Goal: Task Accomplishment & Management: Complete application form

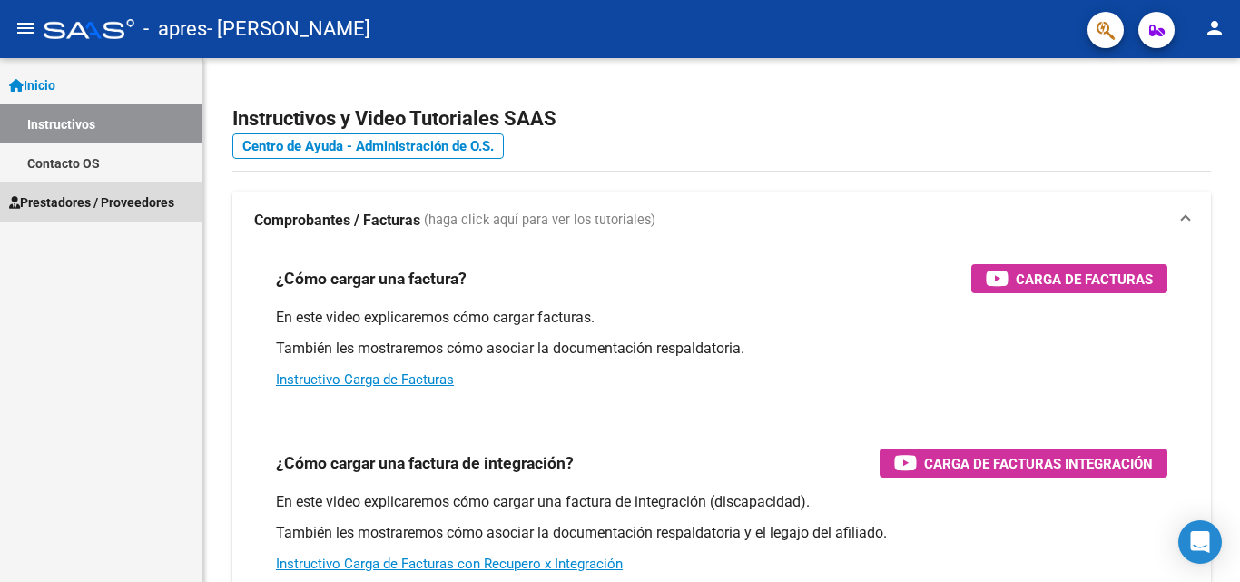
click at [86, 192] on span "Prestadores / Proveedores" at bounding box center [91, 202] width 165 height 20
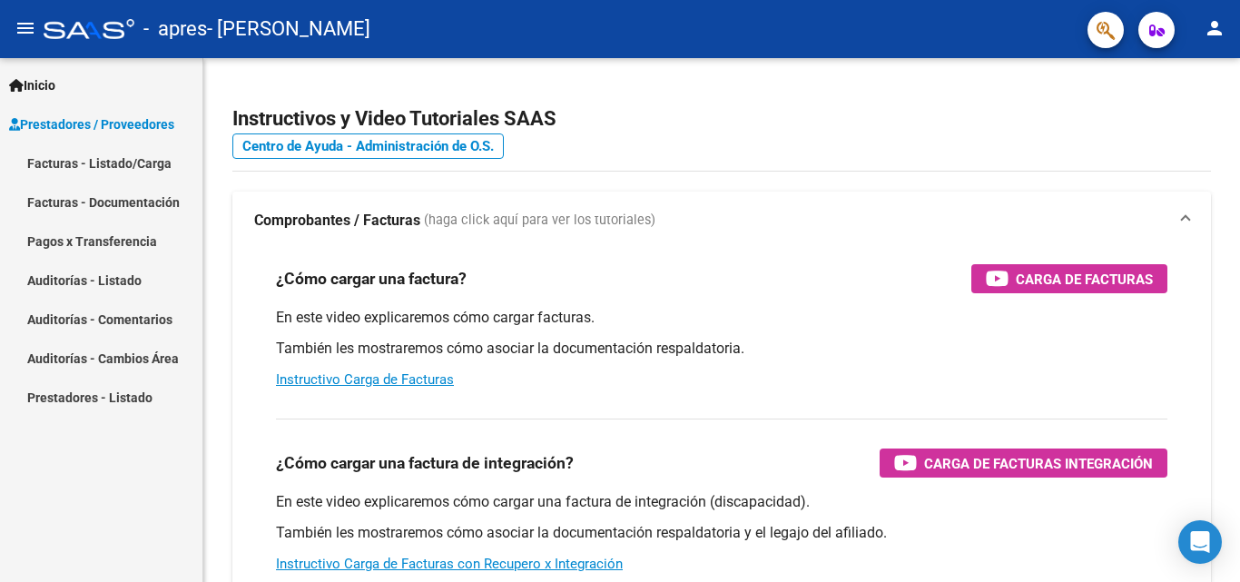
click at [100, 162] on link "Facturas - Listado/Carga" at bounding box center [101, 162] width 202 height 39
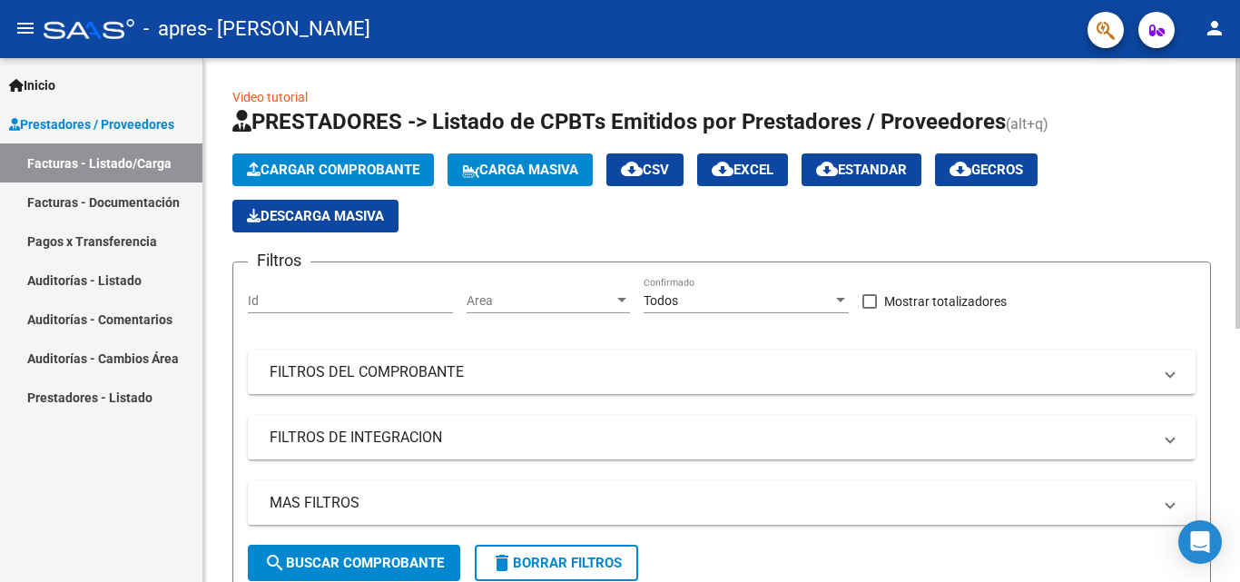
click at [384, 164] on span "Cargar Comprobante" at bounding box center [333, 170] width 172 height 16
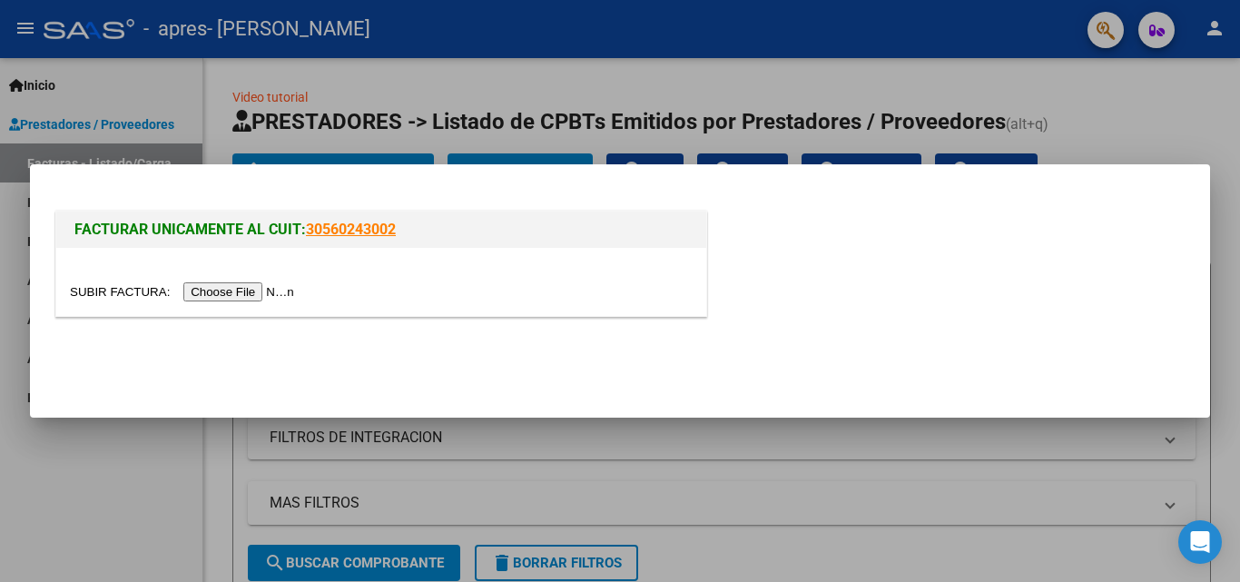
click at [261, 291] on input "file" at bounding box center [185, 291] width 230 height 19
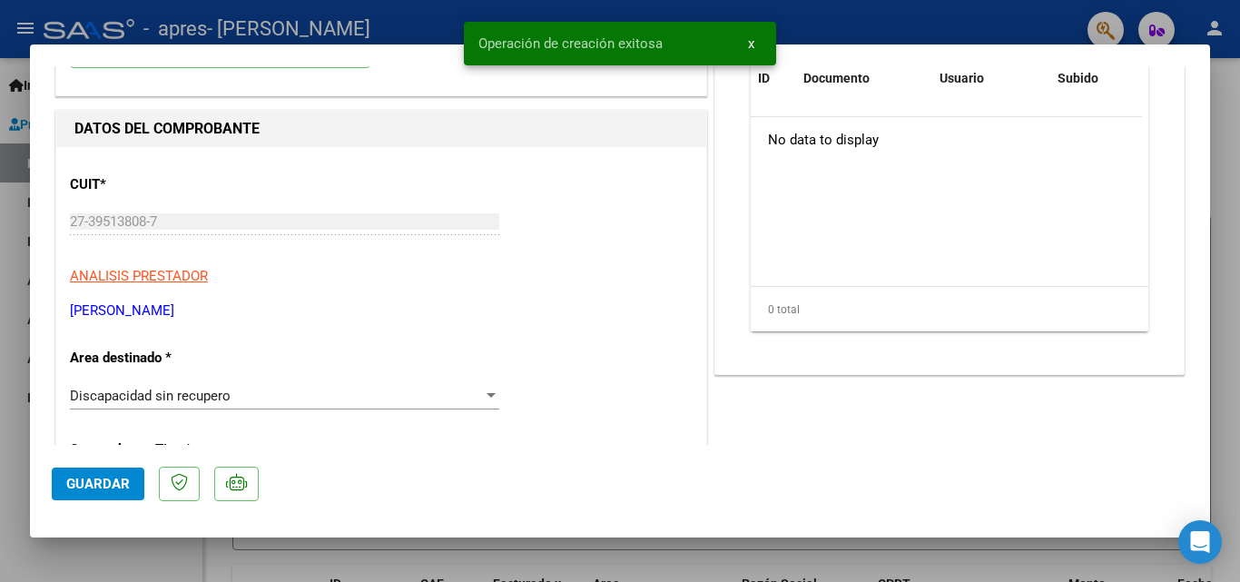
scroll to position [272, 0]
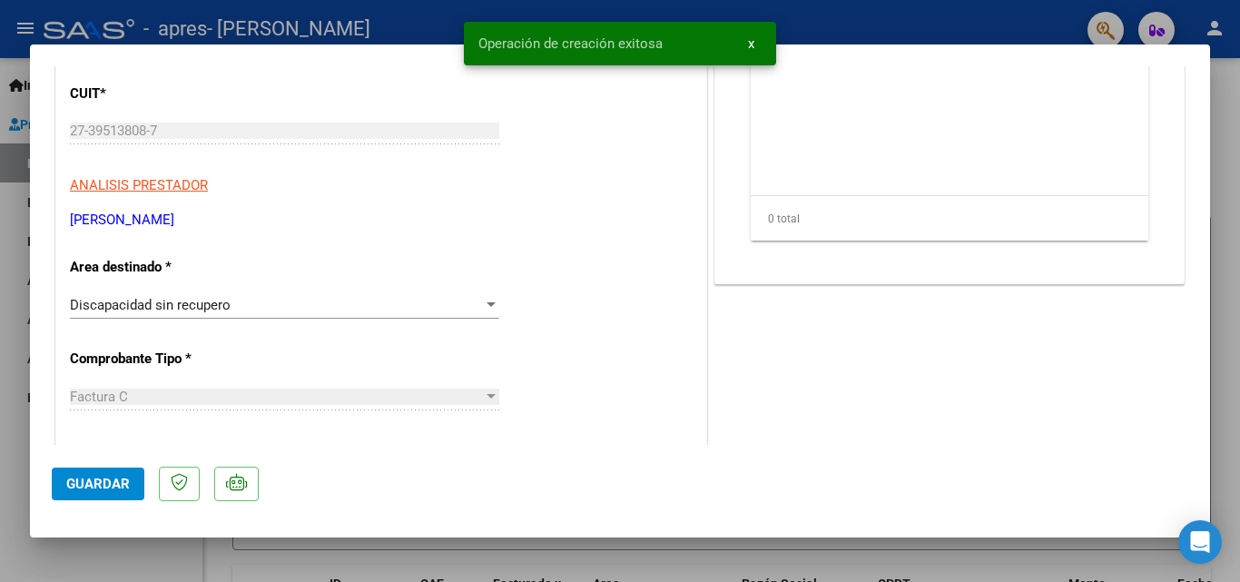
click at [483, 301] on div at bounding box center [491, 305] width 16 height 15
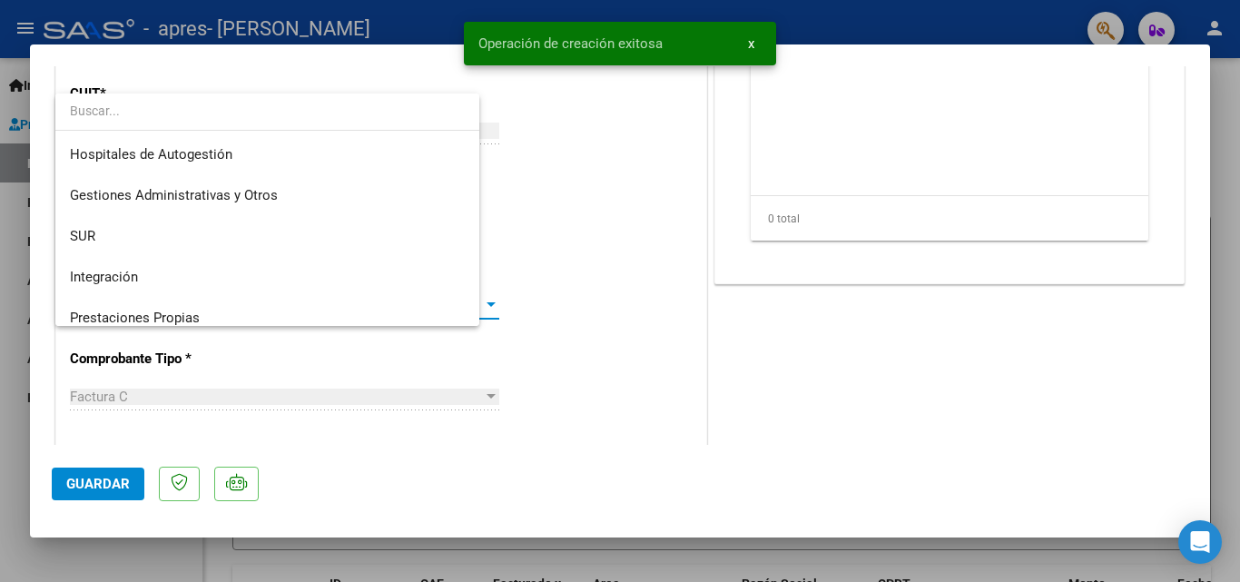
scroll to position [135, 0]
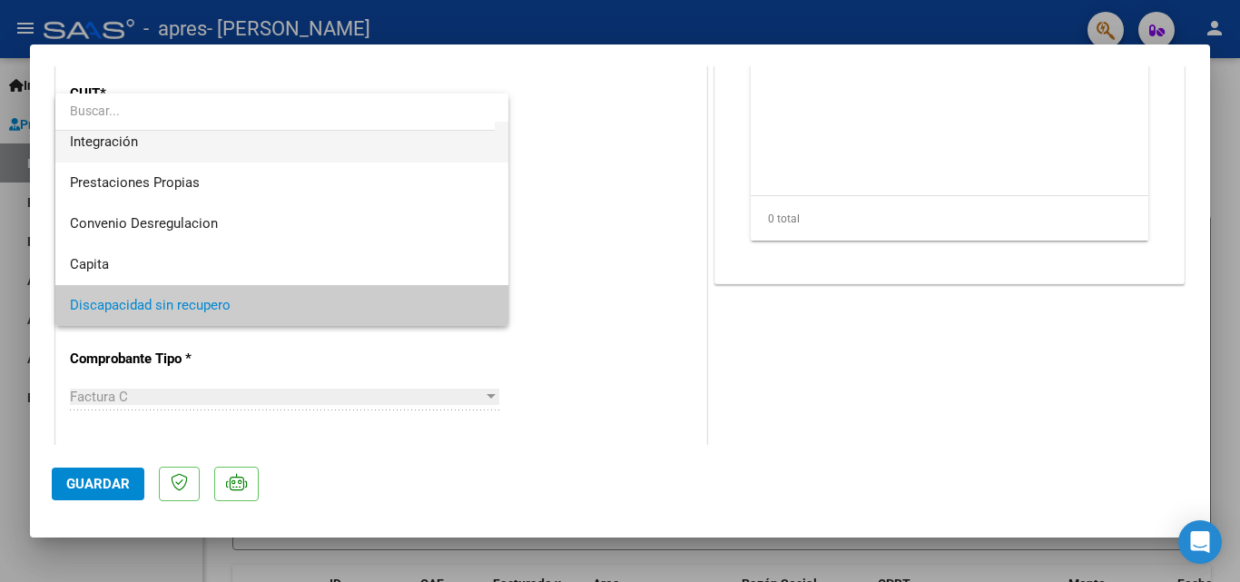
click at [379, 158] on span "Integración" at bounding box center [282, 142] width 424 height 41
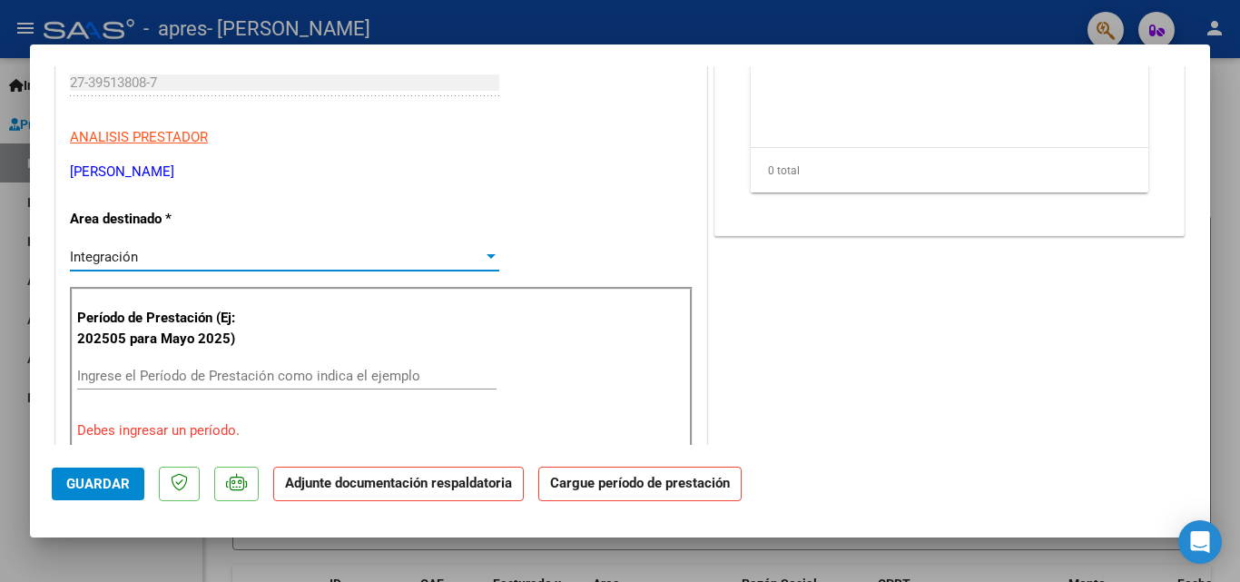
scroll to position [363, 0]
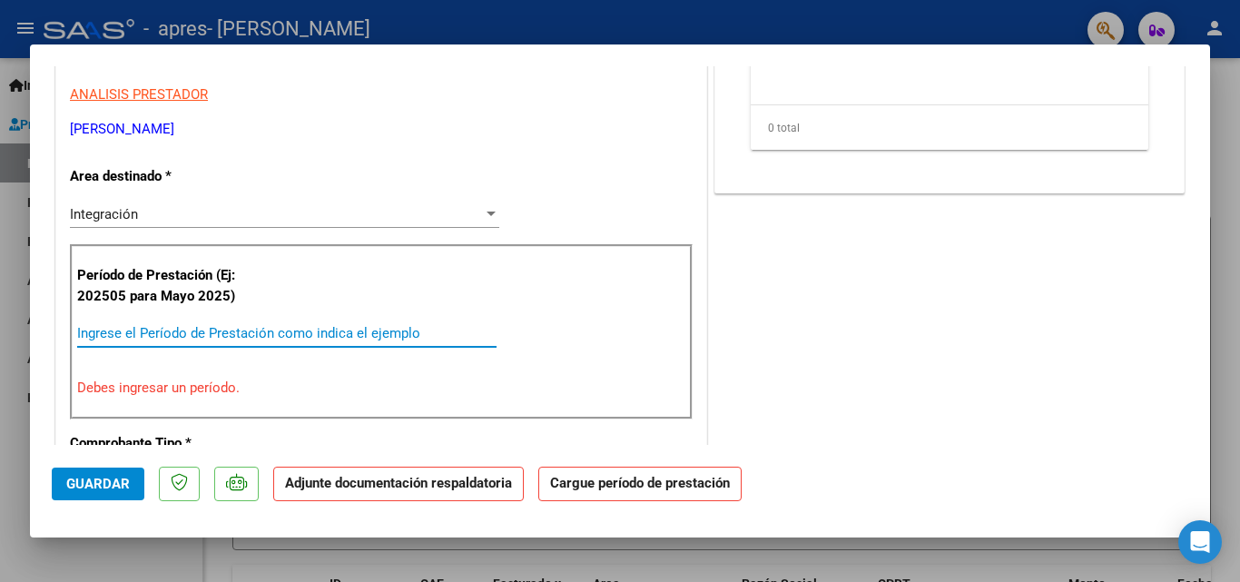
click at [177, 333] on input "Ingrese el Período de Prestación como indica el ejemplo" at bounding box center [286, 333] width 419 height 16
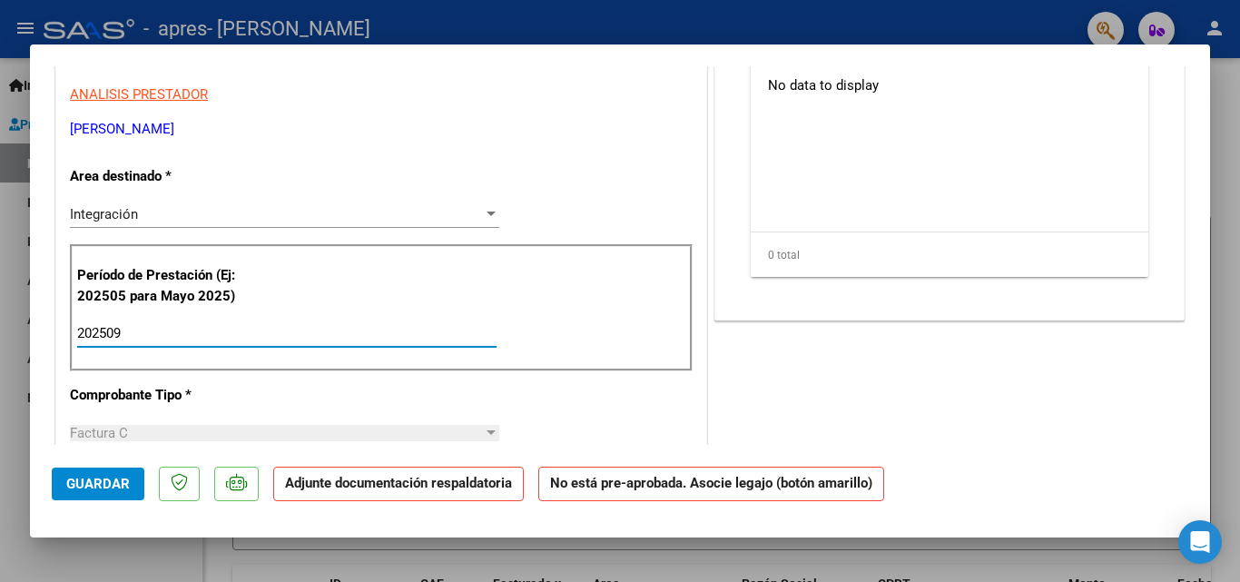
type input "202509"
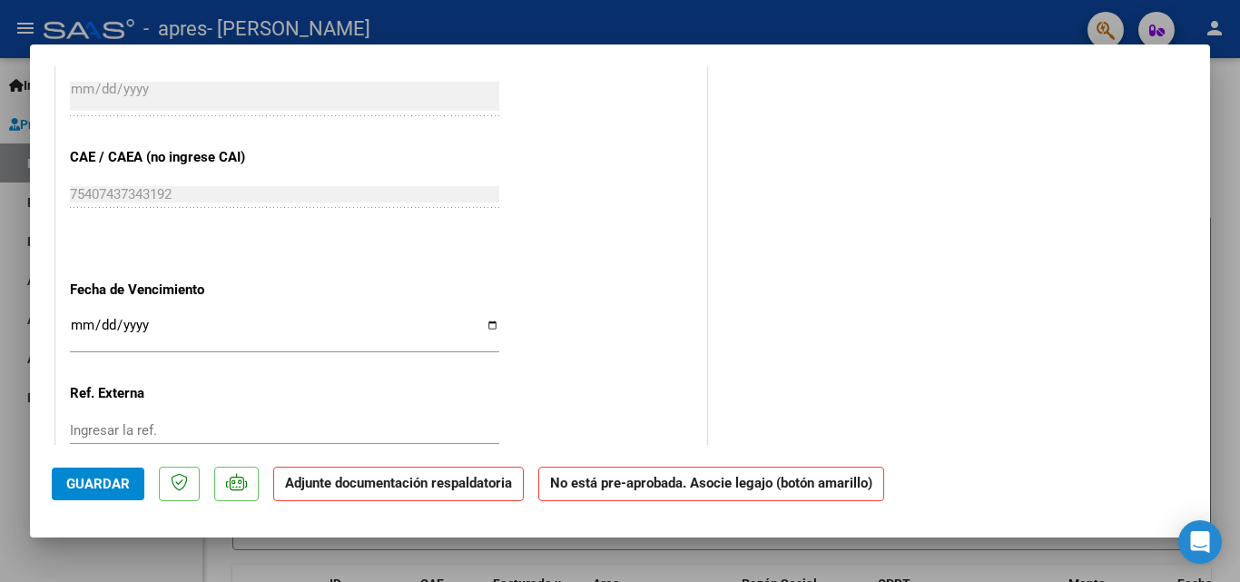
scroll to position [1089, 0]
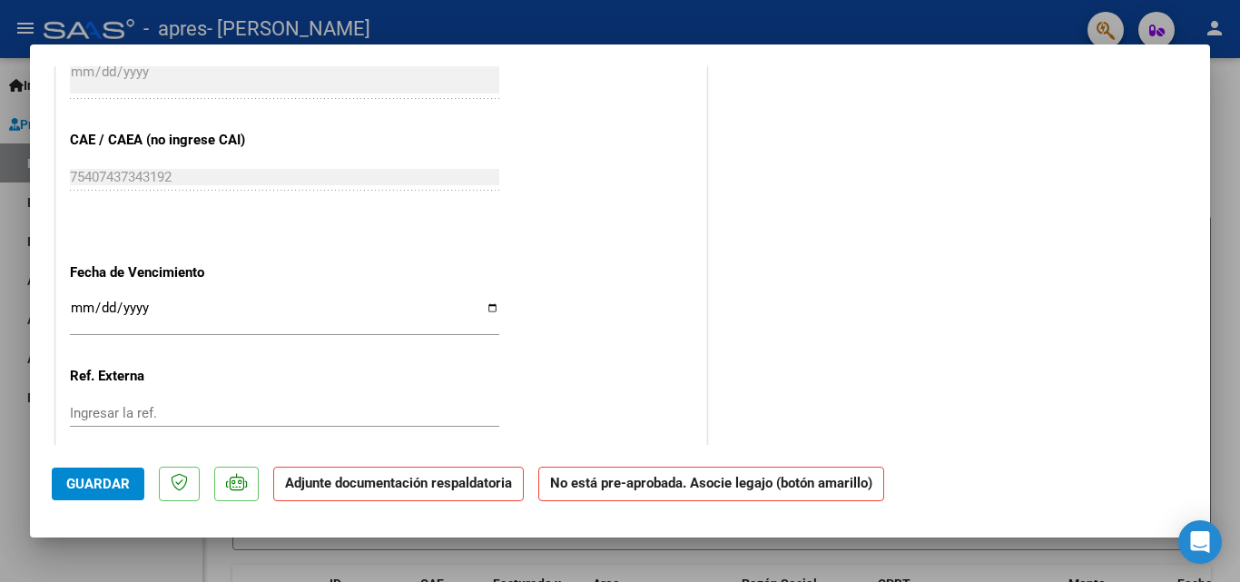
click at [262, 320] on input "Ingresar la fecha" at bounding box center [284, 315] width 429 height 29
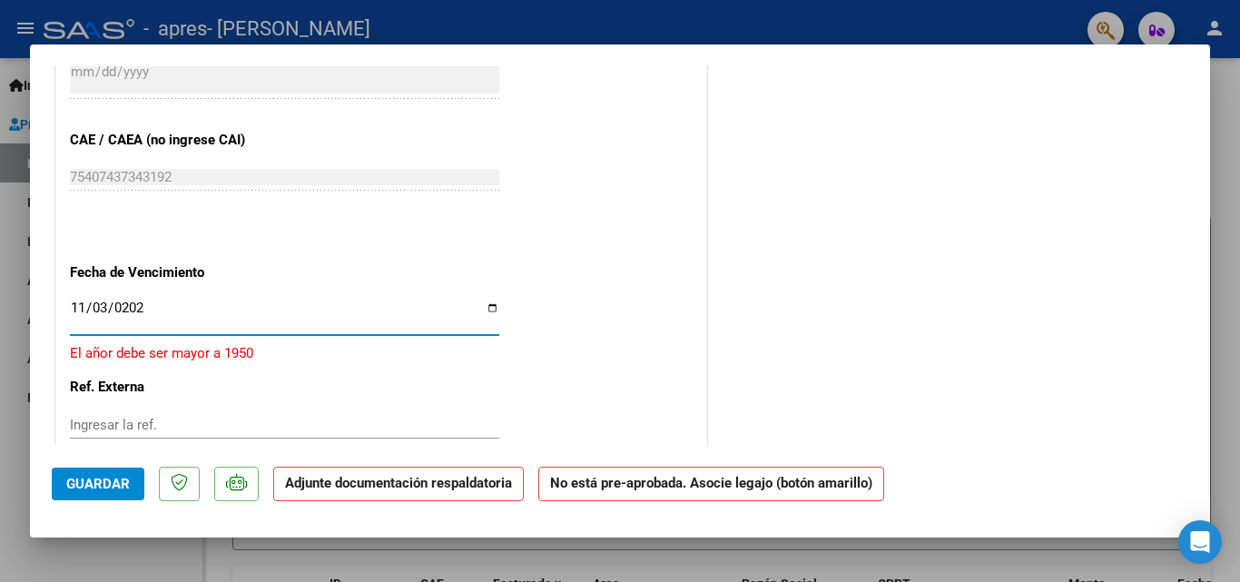
type input "[DATE]"
click at [265, 410] on input "Ingresar la ref." at bounding box center [284, 413] width 429 height 16
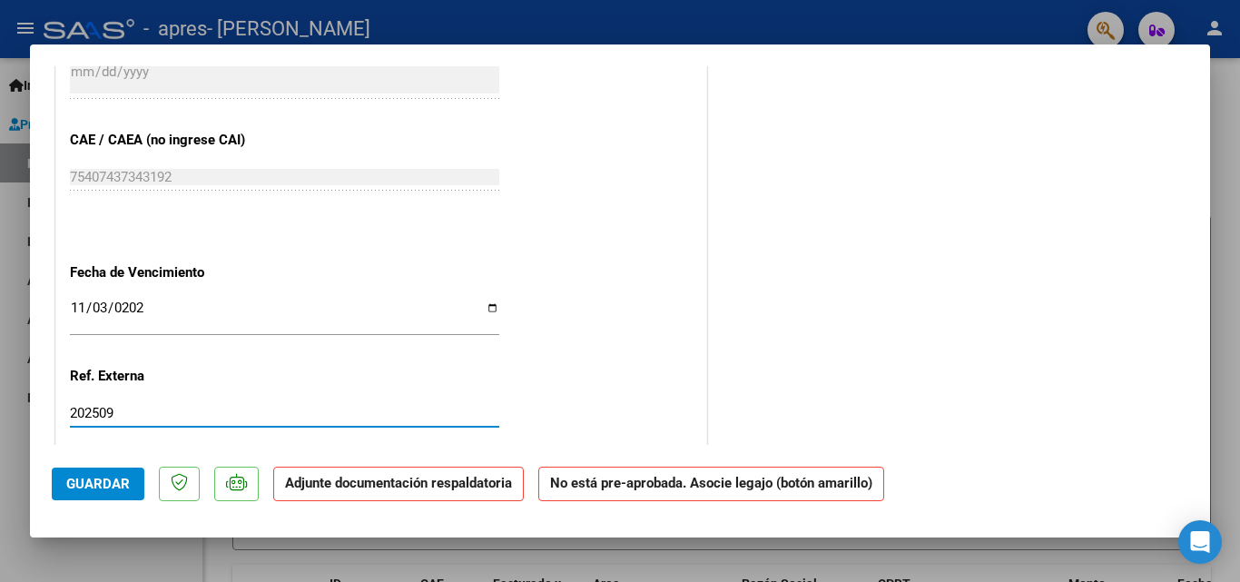
type input "202509"
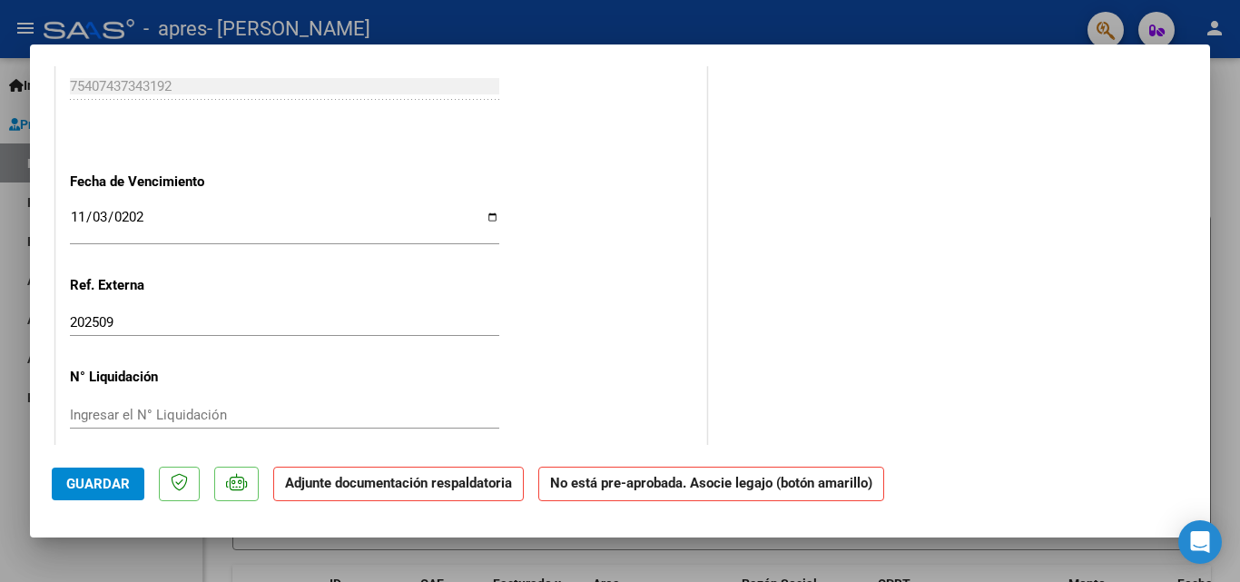
scroll to position [1198, 0]
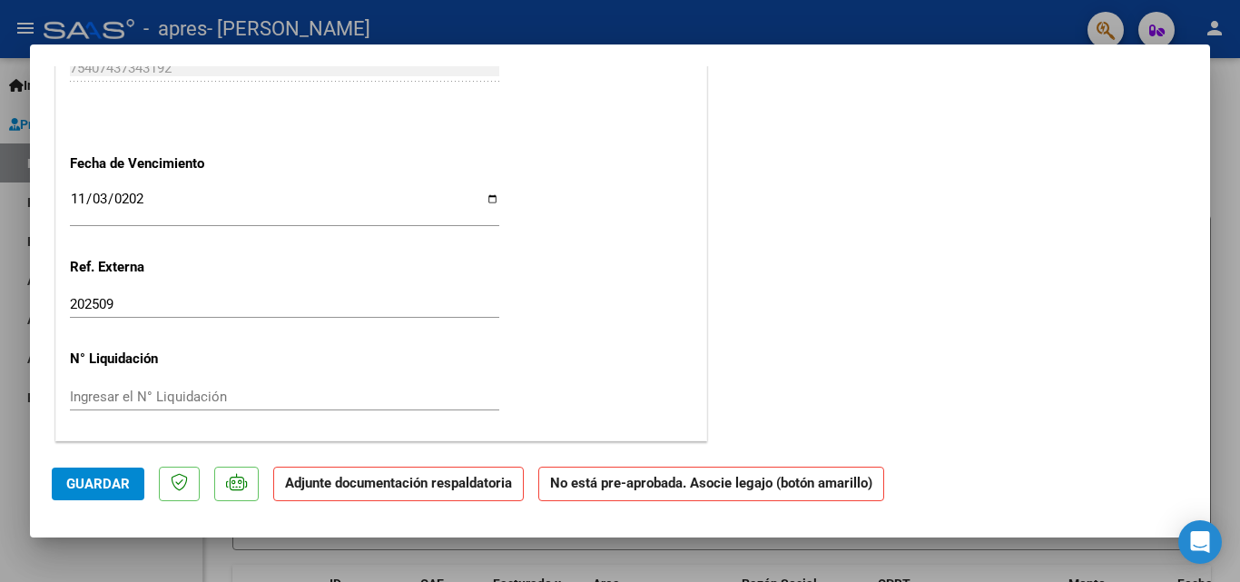
click at [88, 488] on span "Guardar" at bounding box center [98, 484] width 64 height 16
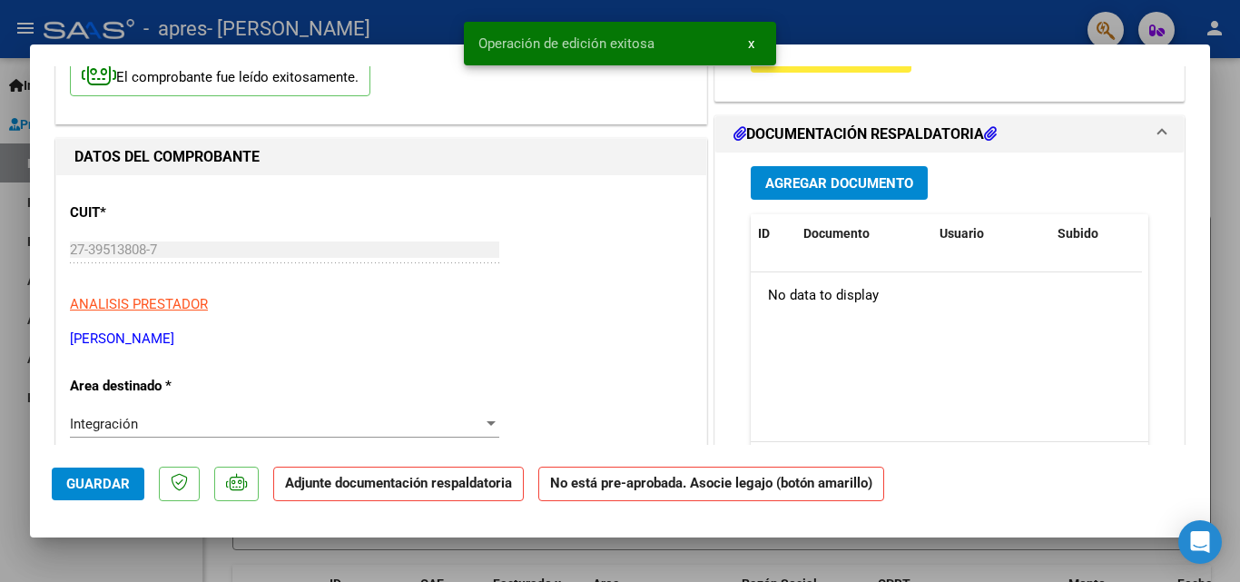
scroll to position [0, 0]
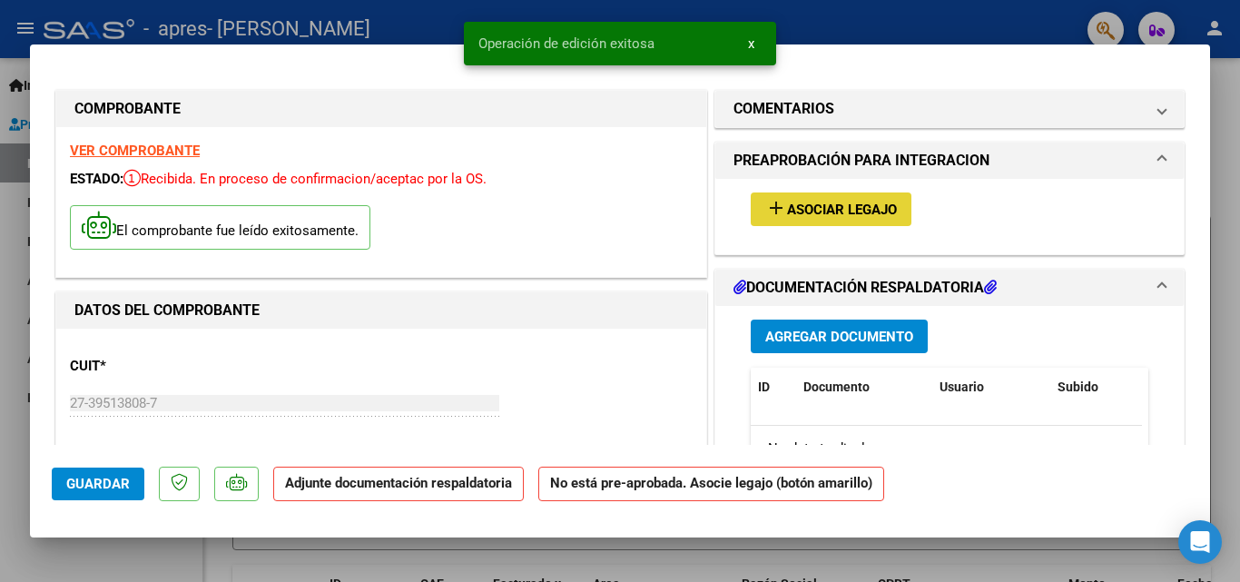
click at [829, 216] on span "Asociar Legajo" at bounding box center [842, 210] width 110 height 16
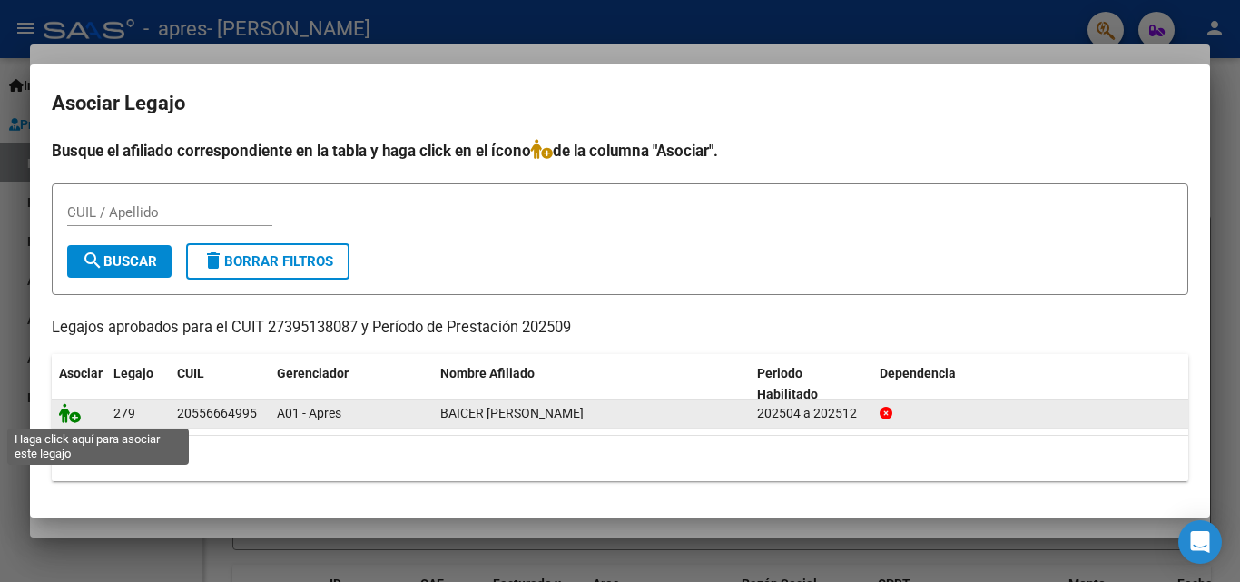
click at [74, 415] on icon at bounding box center [70, 413] width 22 height 20
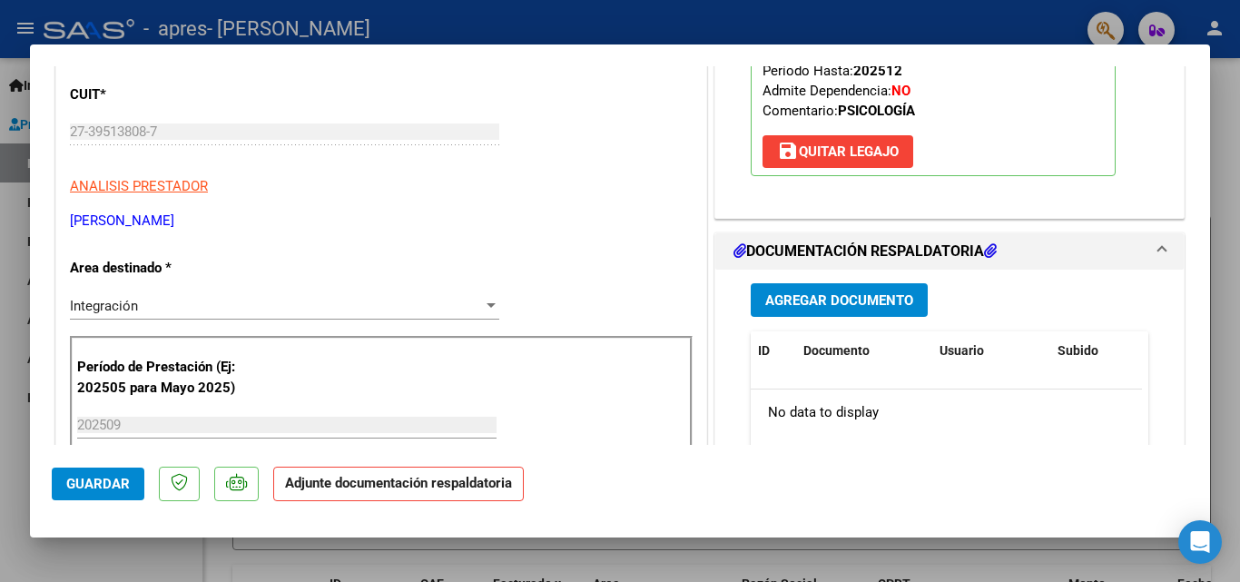
scroll to position [272, 0]
click at [884, 304] on span "Agregar Documento" at bounding box center [839, 299] width 148 height 16
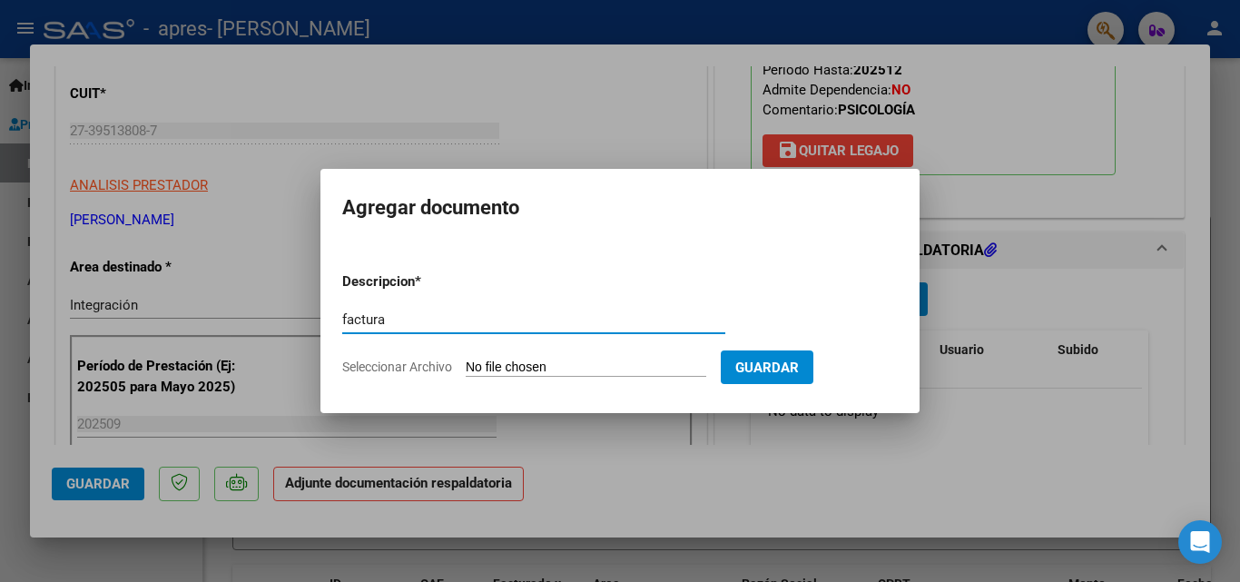
type input "factura"
click at [605, 365] on input "Seleccionar Archivo" at bounding box center [586, 368] width 241 height 17
type input "C:\fakepath\27395138087_011_00001_00000217.pdf"
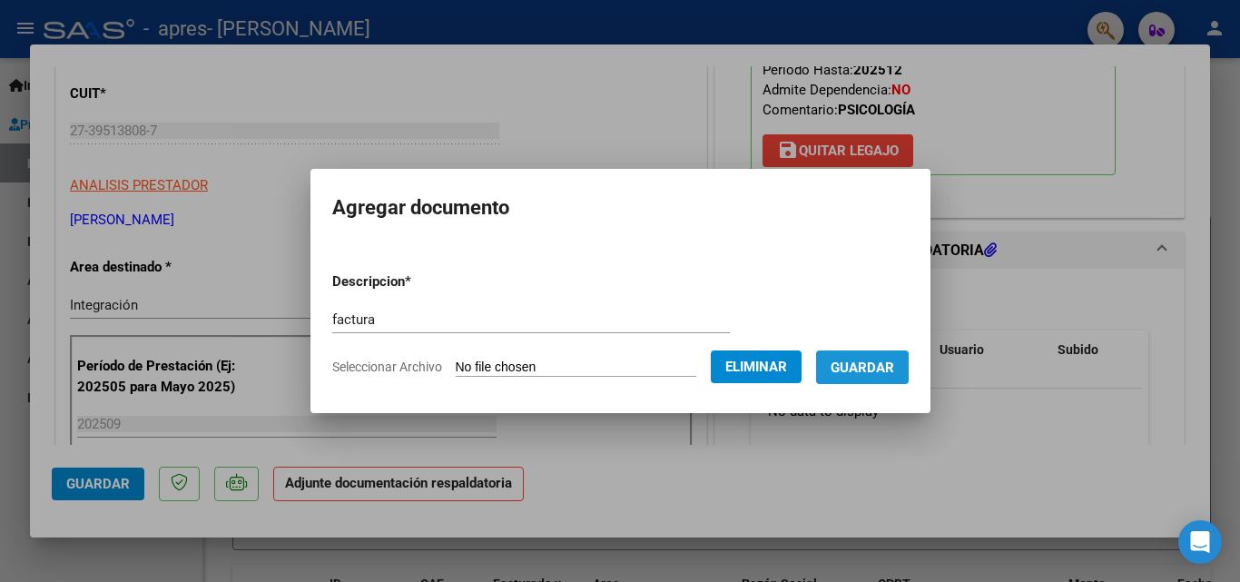
click at [862, 365] on span "Guardar" at bounding box center [863, 368] width 64 height 16
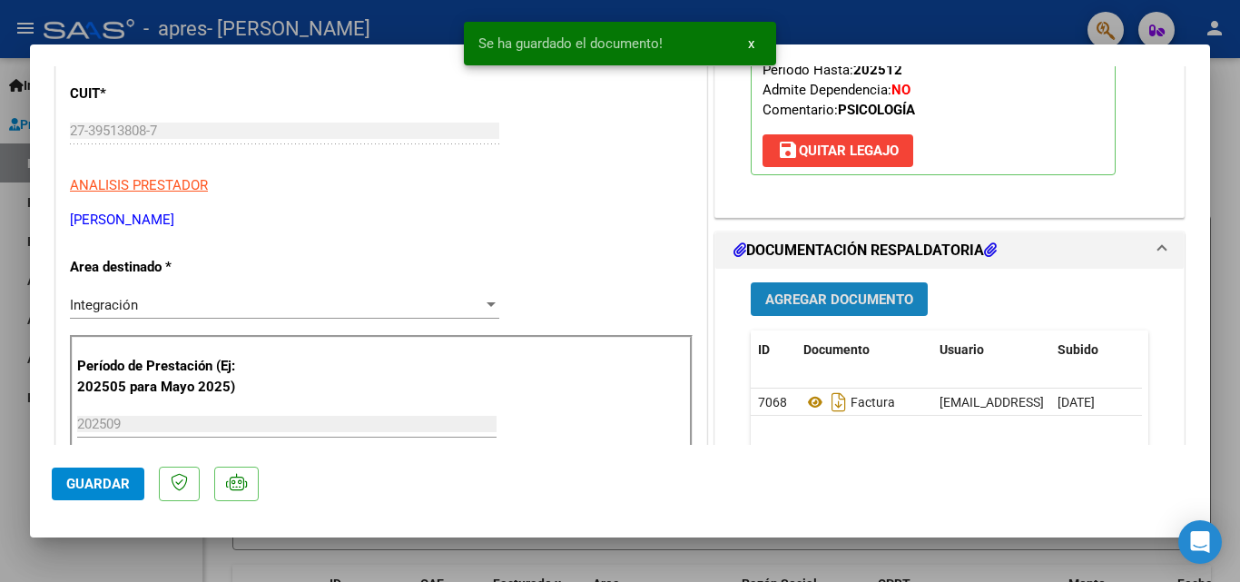
click at [852, 302] on span "Agregar Documento" at bounding box center [839, 299] width 148 height 16
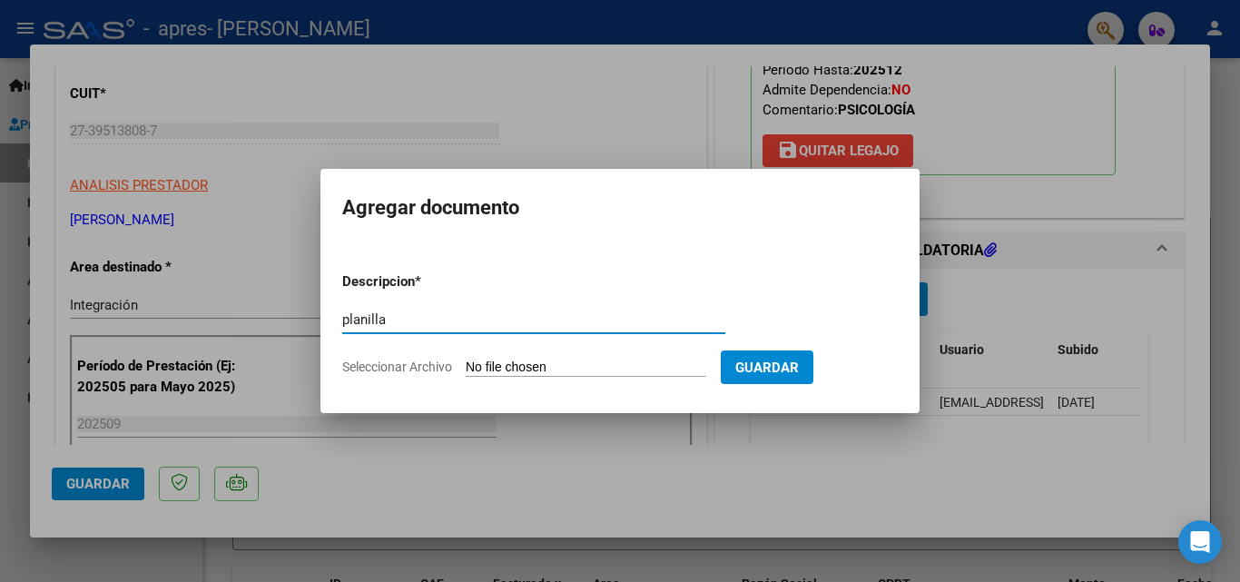
type input "planilla"
click at [577, 369] on input "Seleccionar Archivo" at bounding box center [586, 368] width 241 height 17
type input "C:\fakepath\Baicer psico02102025.pdf"
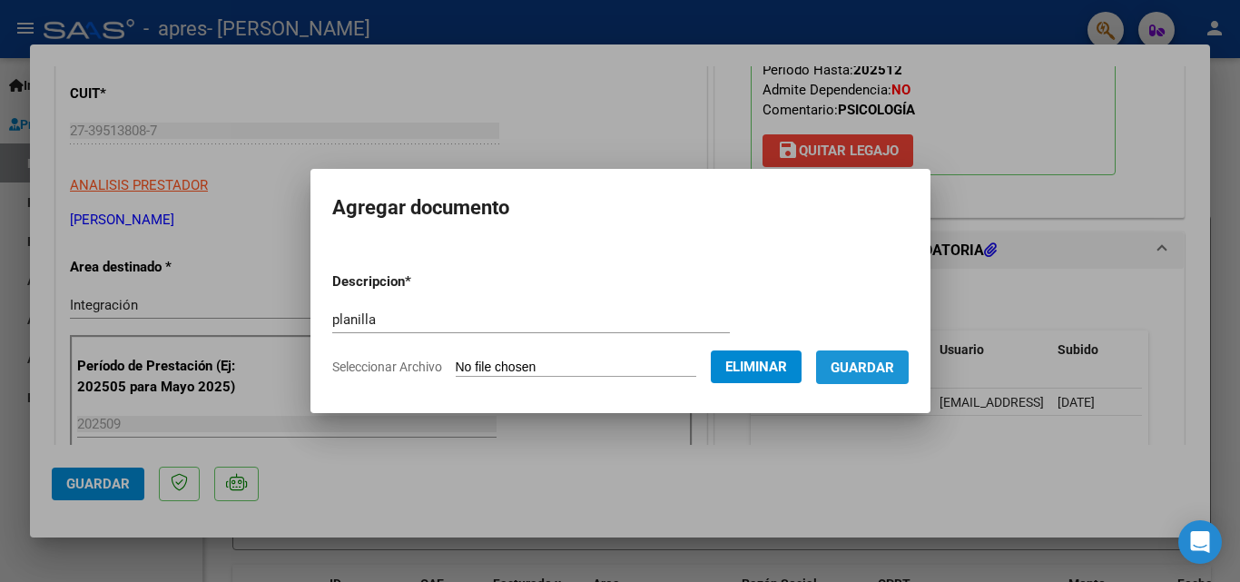
click at [872, 377] on button "Guardar" at bounding box center [862, 367] width 93 height 34
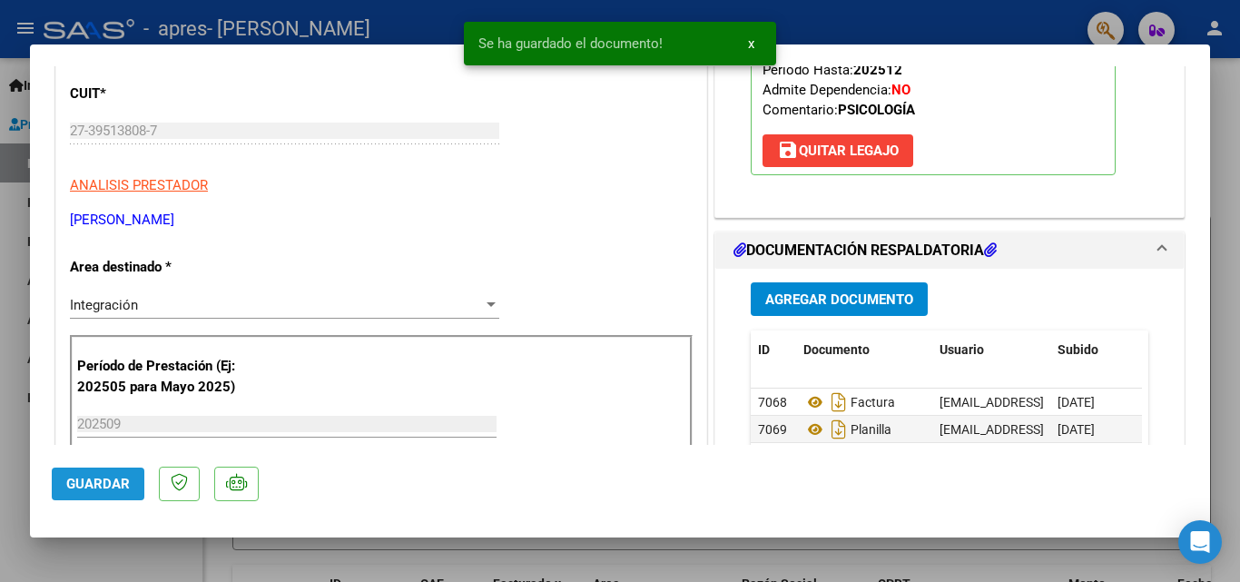
click at [80, 488] on span "Guardar" at bounding box center [98, 484] width 64 height 16
click at [216, 558] on div at bounding box center [620, 291] width 1240 height 582
type input "$ 0,00"
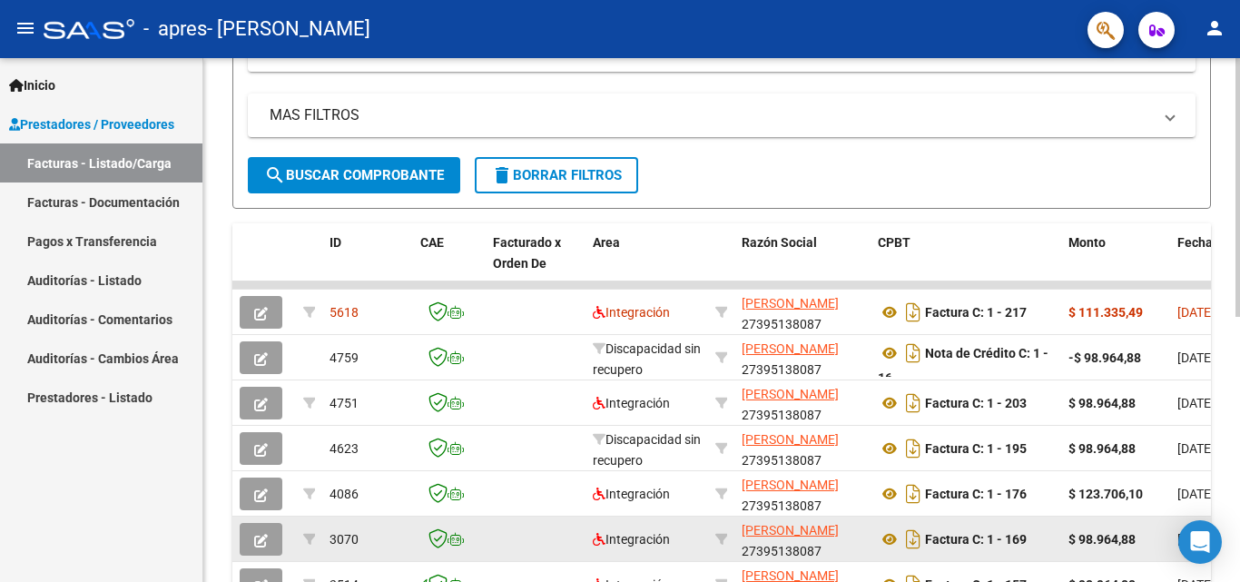
scroll to position [356, 0]
